Goal: Information Seeking & Learning: Learn about a topic

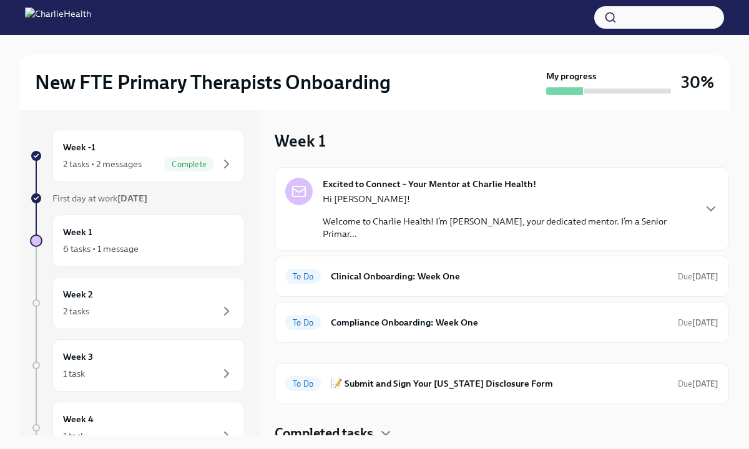
click at [498, 196] on p "Hi [PERSON_NAME]!" at bounding box center [507, 199] width 371 height 12
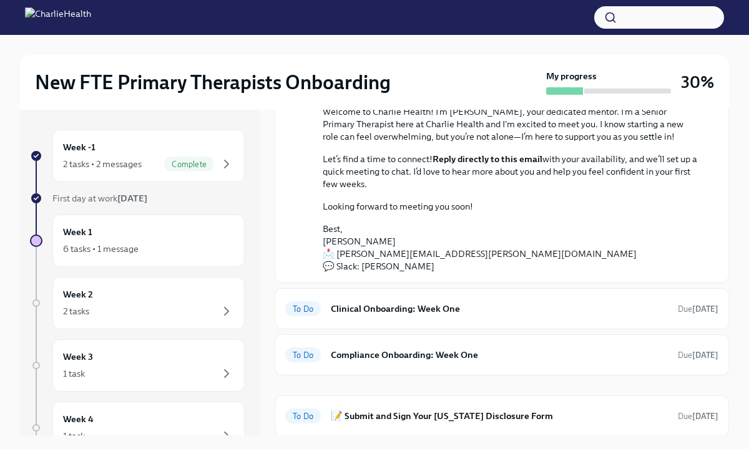
scroll to position [186, 0]
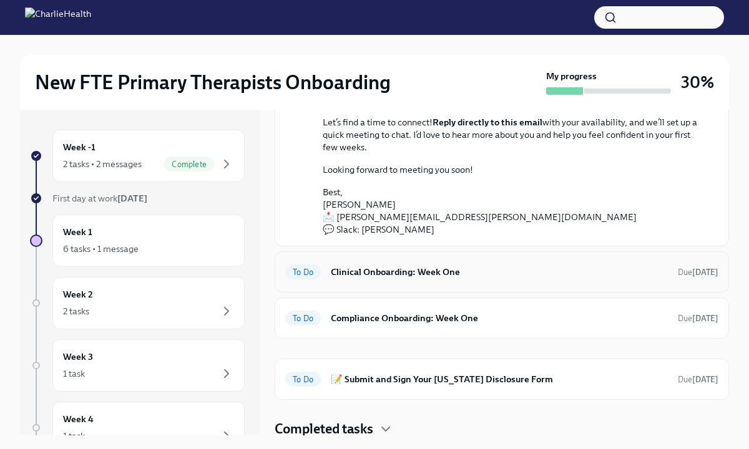
click at [426, 275] on h6 "Clinical Onboarding: Week One" at bounding box center [499, 272] width 337 height 14
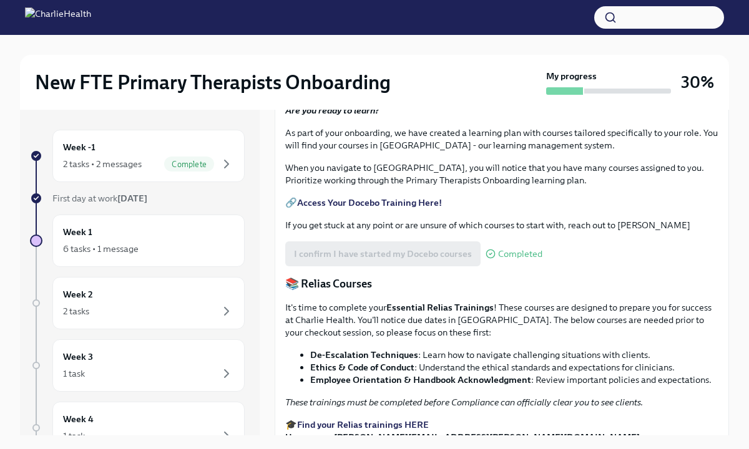
scroll to position [475, 0]
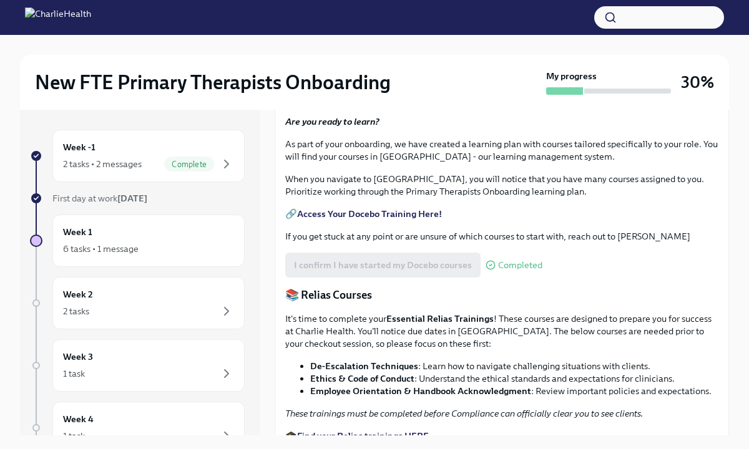
click at [318, 220] on strong "Access Your Docebo Training Here!" at bounding box center [369, 213] width 145 height 11
click at [36, 25] on img at bounding box center [58, 17] width 66 height 20
click at [83, 143] on h6 "Week -1" at bounding box center [79, 147] width 32 height 14
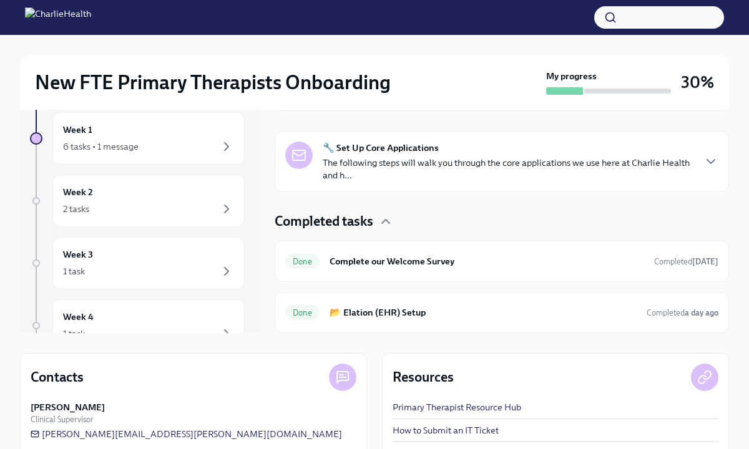
scroll to position [179, 0]
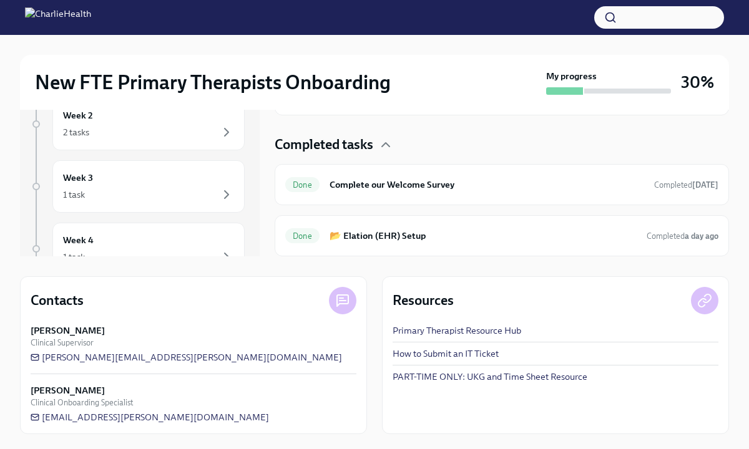
click at [677, 9] on button "button" at bounding box center [659, 17] width 130 height 22
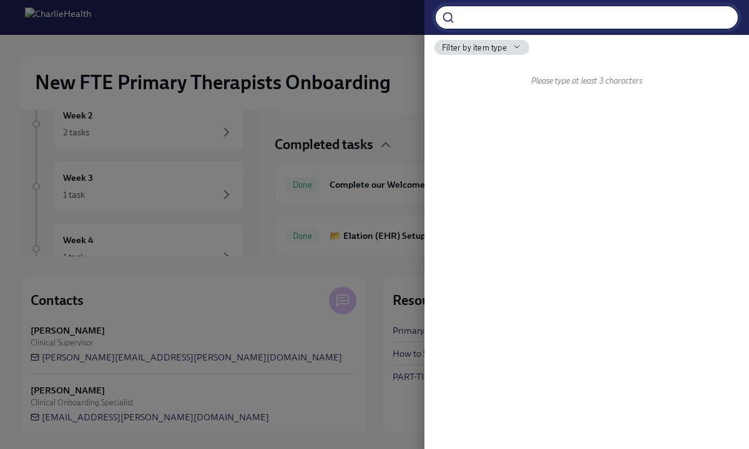
click at [658, 14] on input "search" at bounding box center [598, 17] width 279 height 25
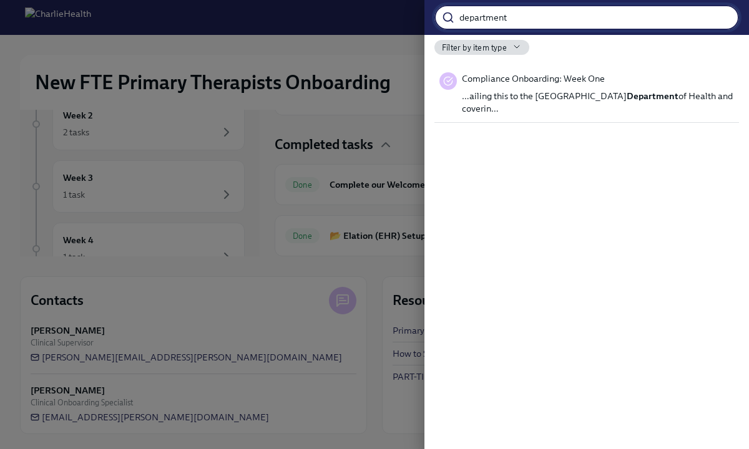
type input "department"
click at [333, 119] on div at bounding box center [374, 224] width 749 height 449
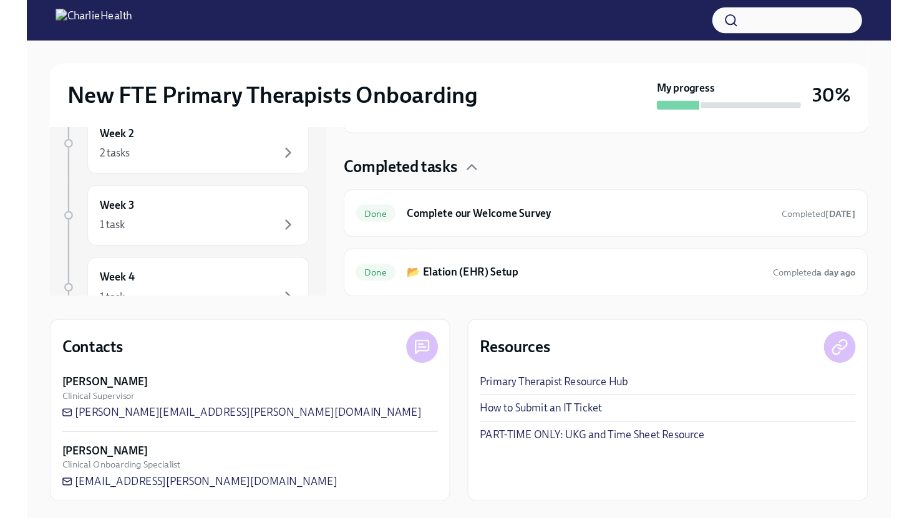
scroll to position [0, 0]
